Goal: Obtain resource: Obtain resource

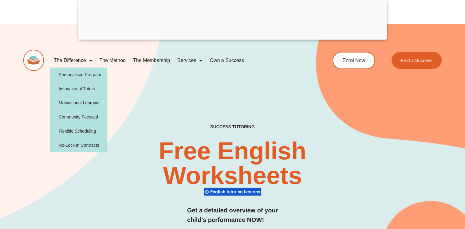
click at [89, 60] on span "Menu" at bounding box center [89, 60] width 6 height 11
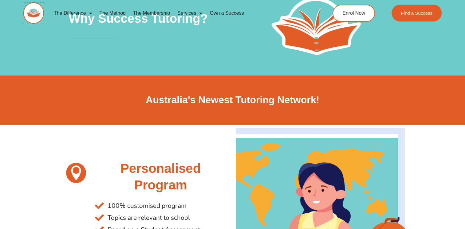
click at [32, 13] on img at bounding box center [33, 12] width 21 height 21
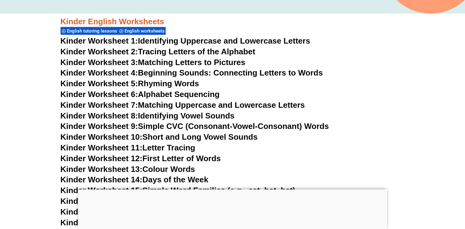
scroll to position [246, 0]
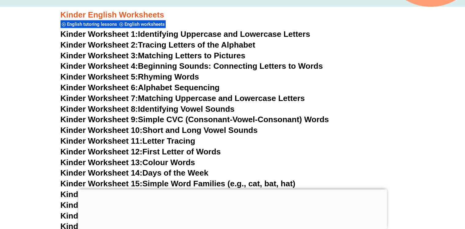
click at [234, 190] on div at bounding box center [232, 190] width 309 height 0
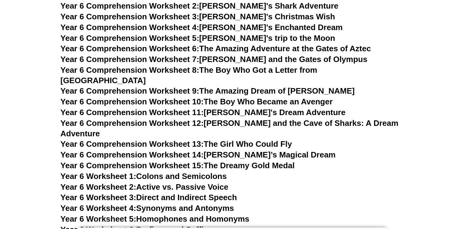
scroll to position [3503, 0]
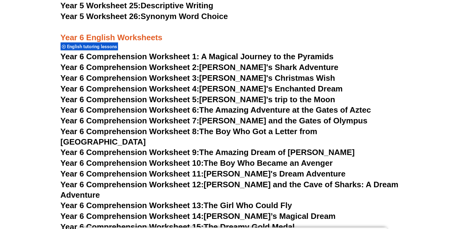
click at [231, 57] on span "Year 6 Comprehension Worksheet 1: A Magical Journey to the Pyramids" at bounding box center [197, 56] width 273 height 9
click at [138, 101] on span "Year 6 Comprehension Worksheet 5:" at bounding box center [130, 99] width 139 height 9
click at [151, 148] on span "Year 6 Comprehension Worksheet 9:" at bounding box center [130, 152] width 139 height 9
click at [130, 180] on span "Year 6 Comprehension Worksheet 12:" at bounding box center [132, 184] width 143 height 9
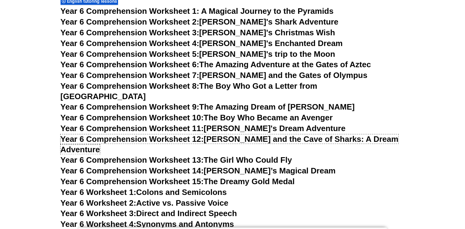
scroll to position [3565, 0]
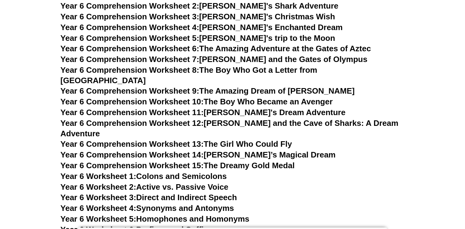
click at [137, 161] on span "Year 6 Comprehension Worksheet 15:" at bounding box center [132, 165] width 143 height 9
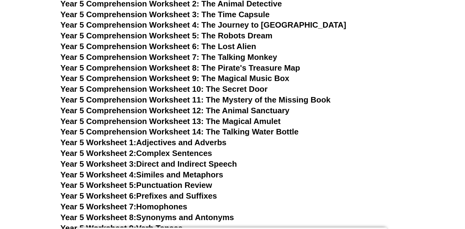
scroll to position [3011, 0]
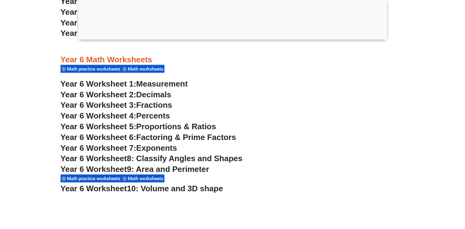
scroll to position [1414, 0]
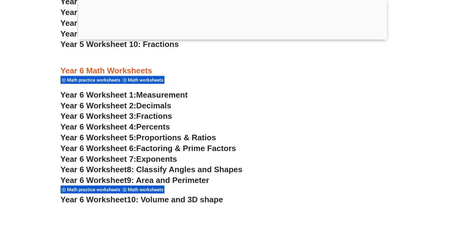
click at [230, 38] on div at bounding box center [232, 38] width 309 height 0
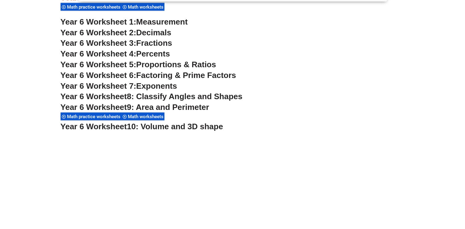
scroll to position [1437, 0]
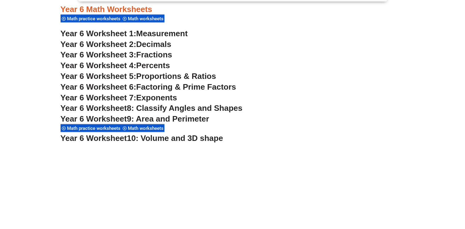
click at [107, 55] on span "Year 6 Worksheet 3:" at bounding box center [99, 54] width 76 height 9
click at [110, 67] on span "Year 6 Worksheet 4:" at bounding box center [99, 65] width 76 height 9
click at [106, 107] on span "Year 6 Worksheet" at bounding box center [94, 108] width 66 height 9
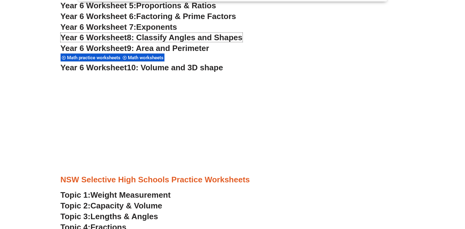
scroll to position [1498, 0]
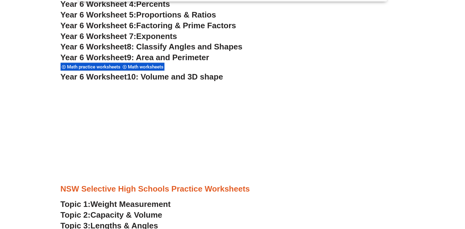
click at [132, 77] on span "10: Volume and 3D shape" at bounding box center [175, 76] width 96 height 9
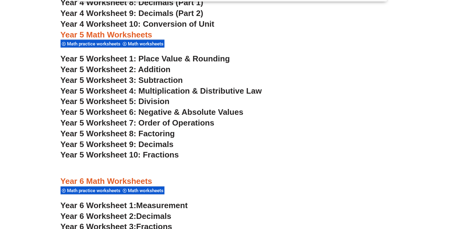
scroll to position [1253, 0]
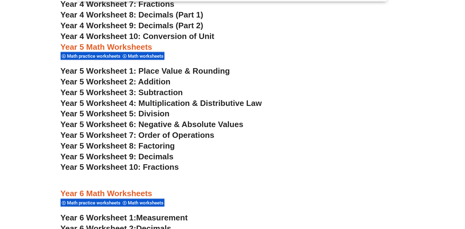
click at [146, 105] on span "Year 5 Worksheet 4: Multiplication & Distributive Law" at bounding box center [161, 103] width 201 height 9
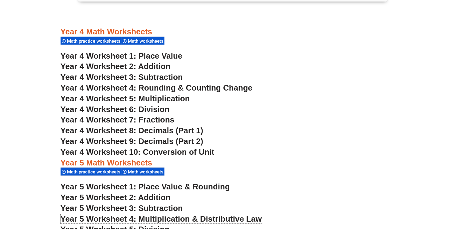
scroll to position [1130, 0]
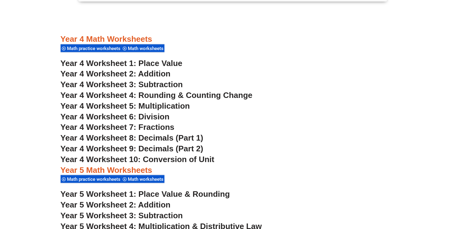
click at [175, 108] on span "Year 4 Worksheet 5: Multiplication" at bounding box center [125, 105] width 129 height 9
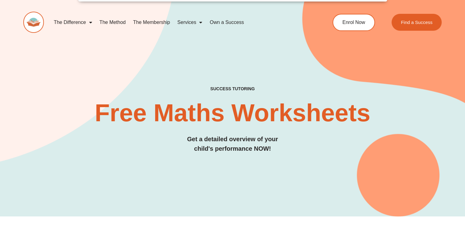
scroll to position [123, 0]
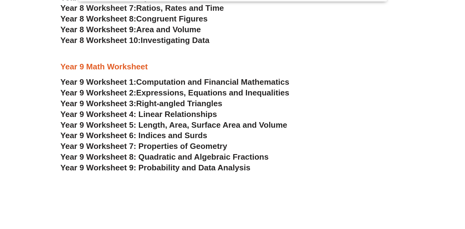
scroll to position [2090, 0]
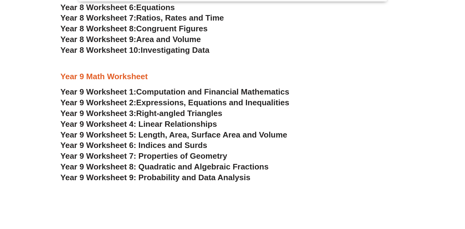
click at [193, 104] on span "Expressions, Equations and Inequalities" at bounding box center [212, 102] width 153 height 9
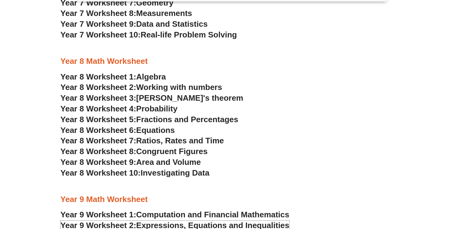
scroll to position [1844, 0]
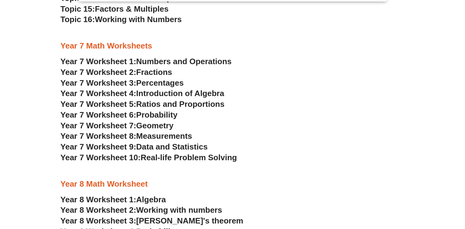
click at [199, 58] on span "Numbers and Operations" at bounding box center [183, 61] width 95 height 9
